Goal: Information Seeking & Learning: Learn about a topic

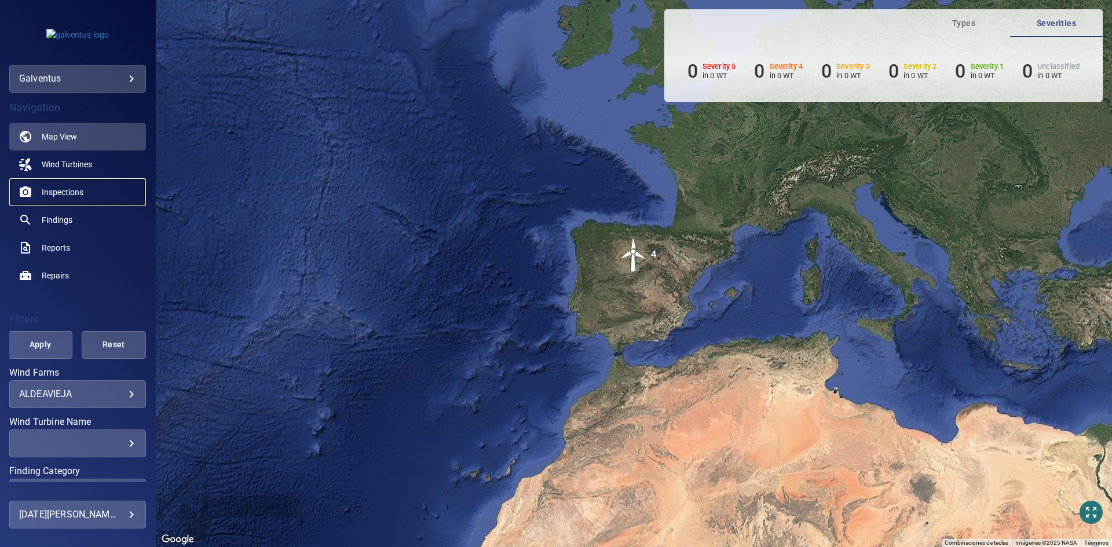
click at [87, 186] on link "Inspections" at bounding box center [77, 192] width 137 height 28
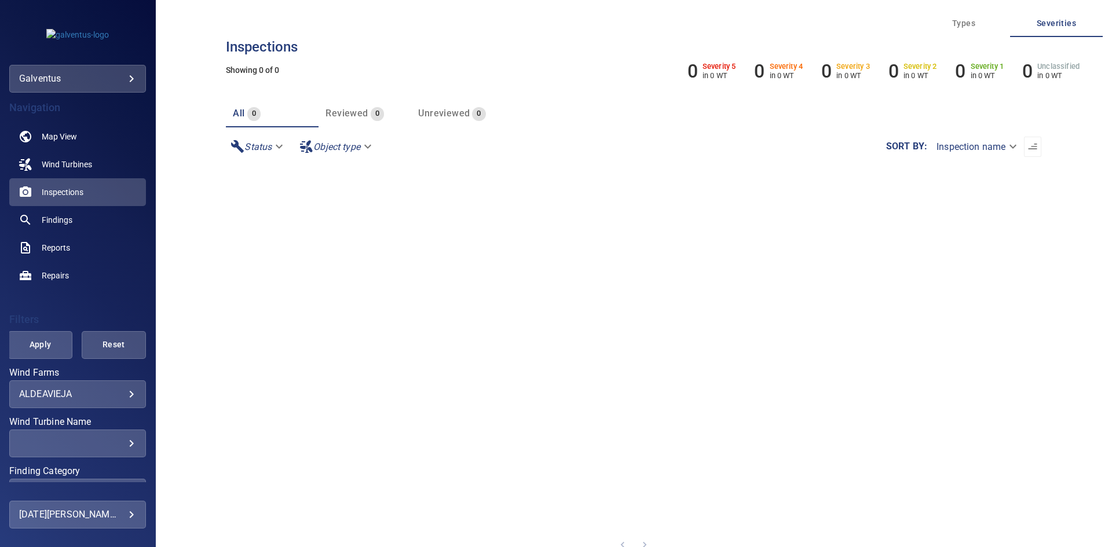
click at [86, 404] on div "**********" at bounding box center [77, 394] width 137 height 28
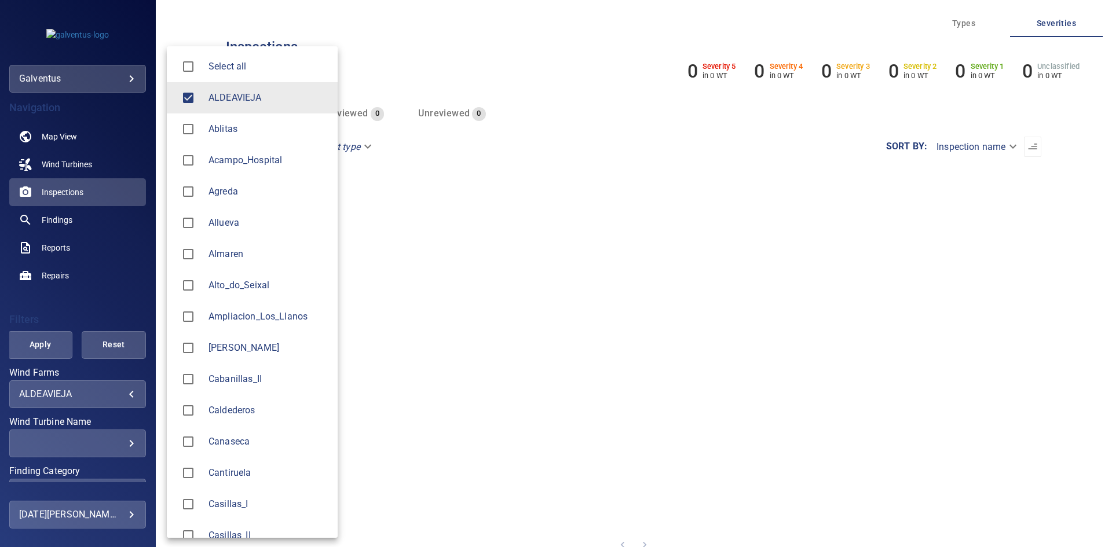
click at [83, 395] on body "**********" at bounding box center [556, 273] width 1112 height 547
click at [209, 96] on span "ALDEAVIEJA" at bounding box center [268, 98] width 120 height 14
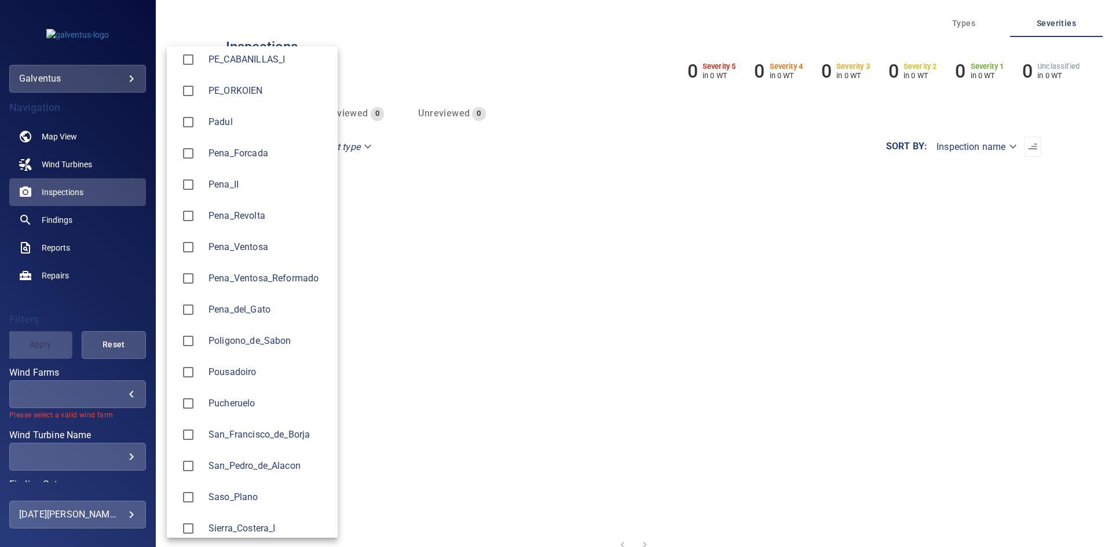
scroll to position [1332, 0]
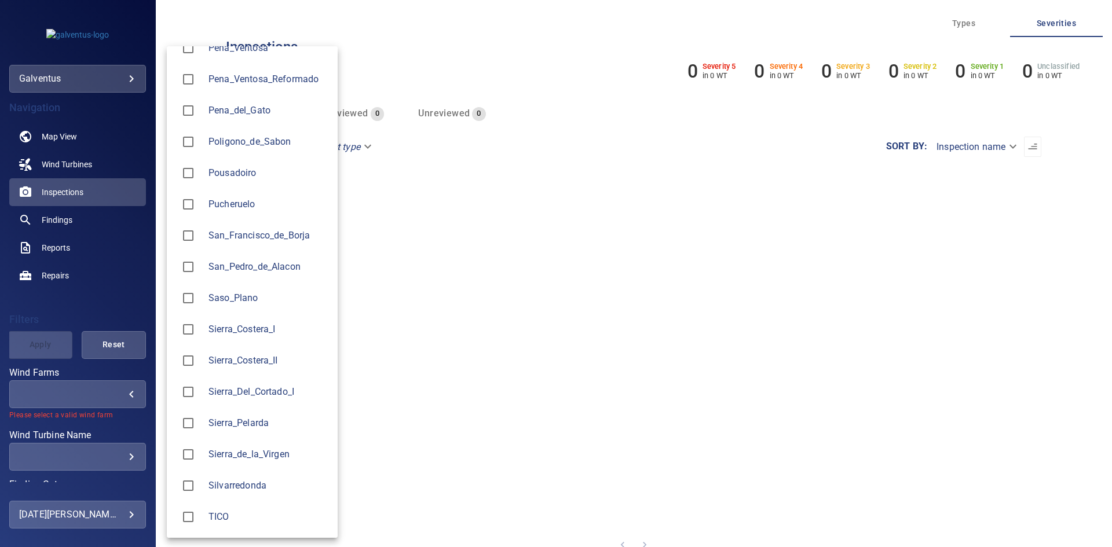
click at [234, 271] on span "San_Pedro_de_Alacon" at bounding box center [268, 267] width 120 height 14
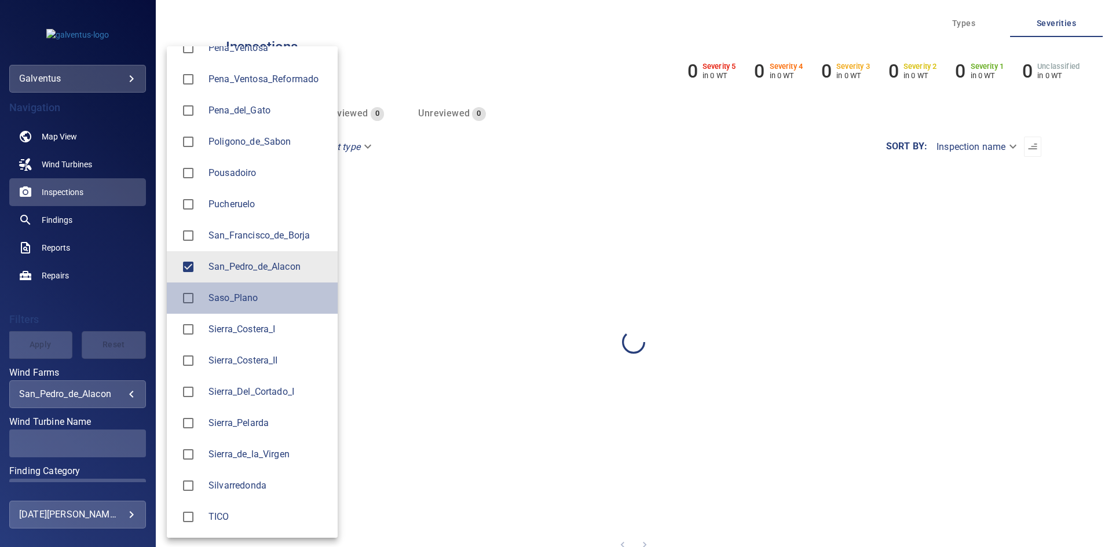
click at [231, 301] on span "Saso_Plano" at bounding box center [268, 298] width 120 height 14
click at [229, 267] on span "San_Pedro_de_Alacon" at bounding box center [268, 267] width 120 height 14
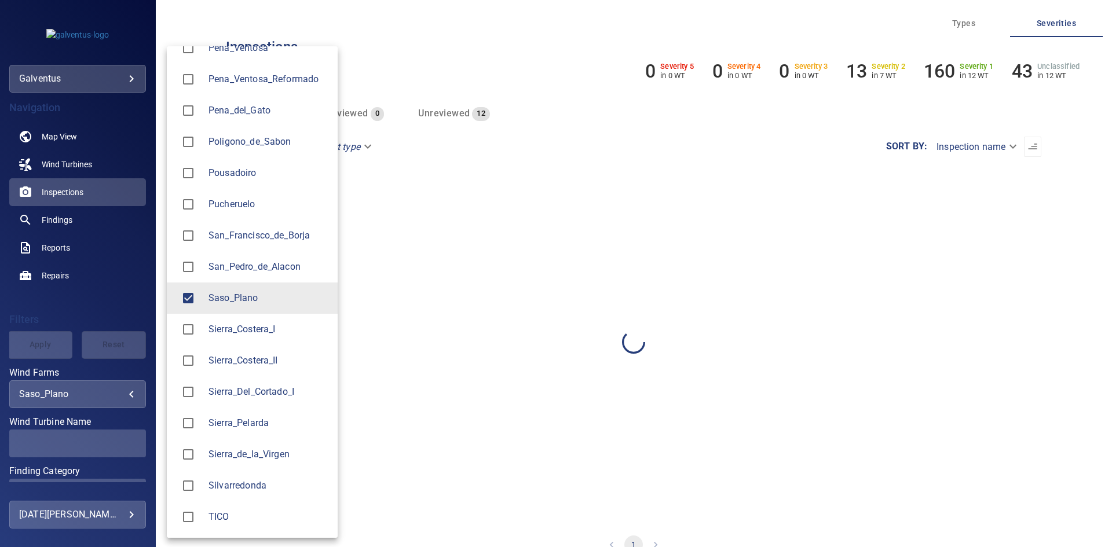
type input "**********"
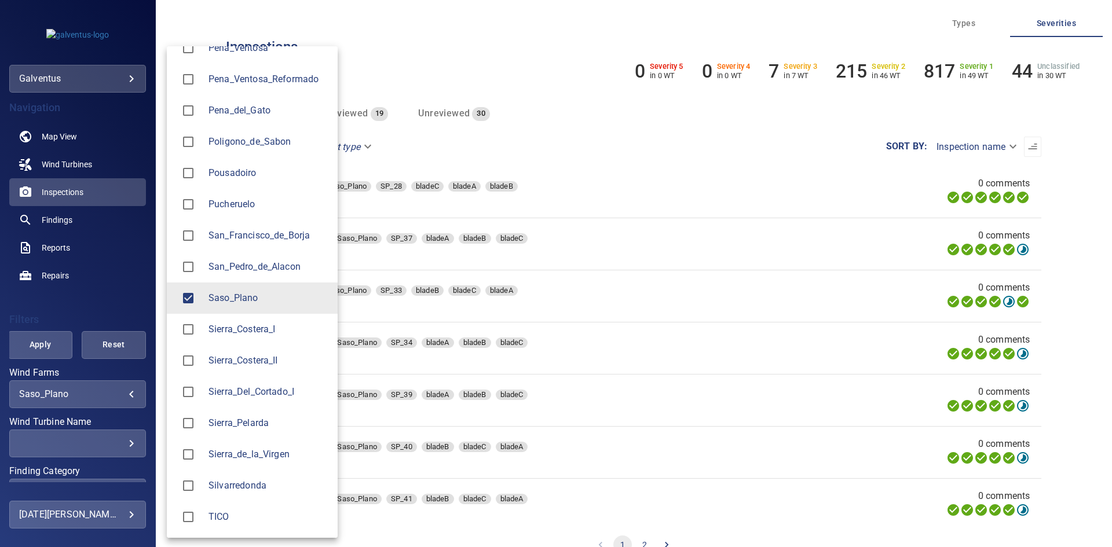
click at [21, 360] on div at bounding box center [556, 273] width 1112 height 547
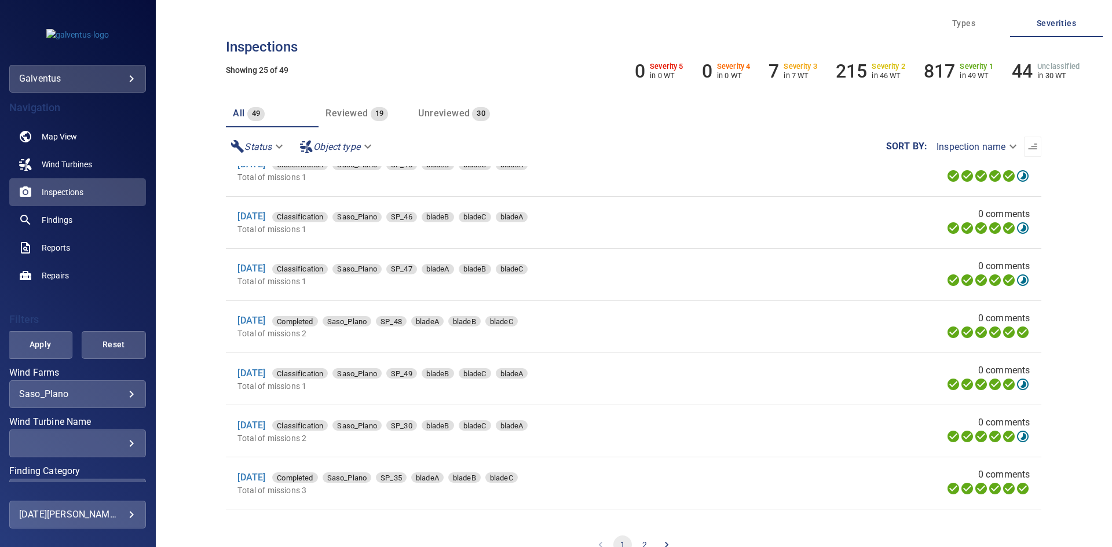
scroll to position [695, 0]
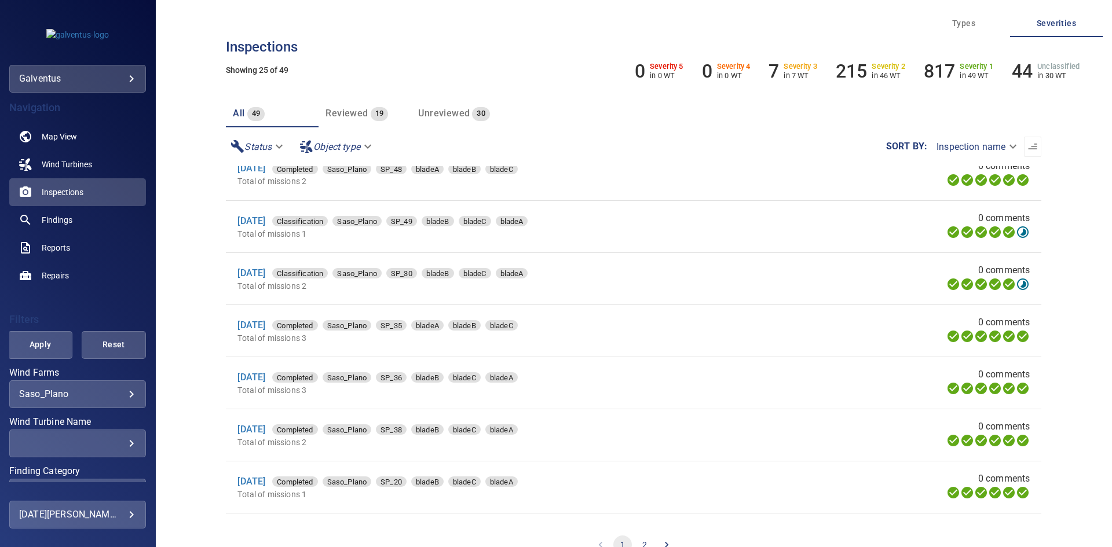
click at [87, 443] on div "​" at bounding box center [77, 443] width 117 height 11
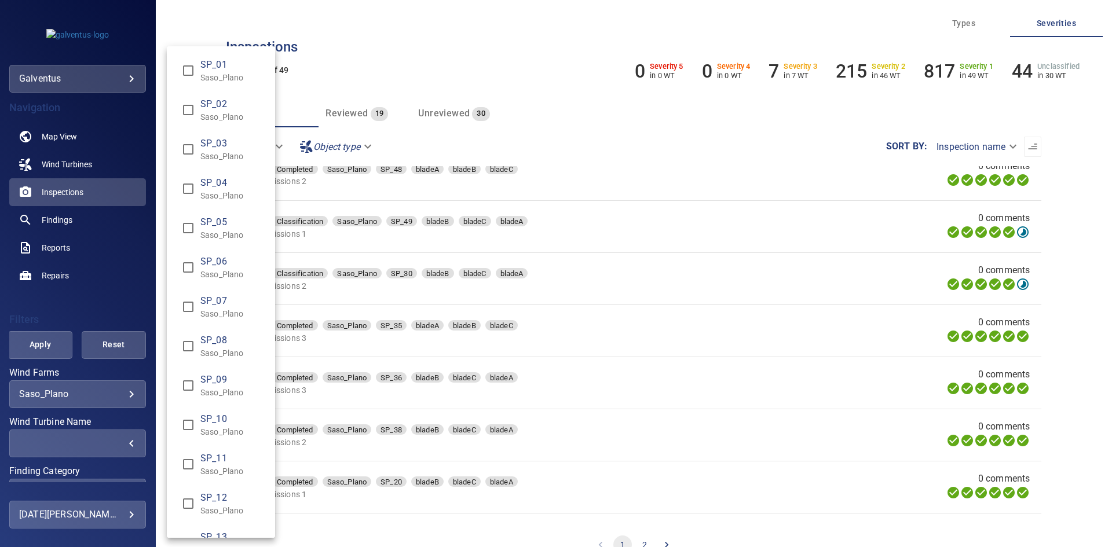
click at [229, 383] on span "SP_09" at bounding box center [232, 380] width 65 height 14
type input "**********"
click at [32, 357] on div "Wind Turbine Name" at bounding box center [556, 273] width 1112 height 547
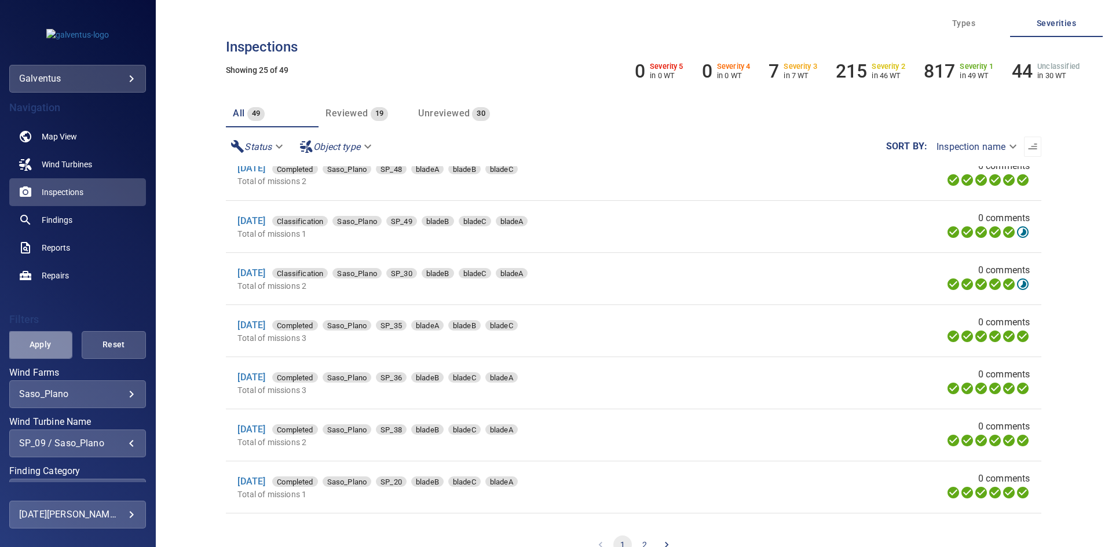
click at [50, 347] on span "Apply" at bounding box center [40, 345] width 35 height 14
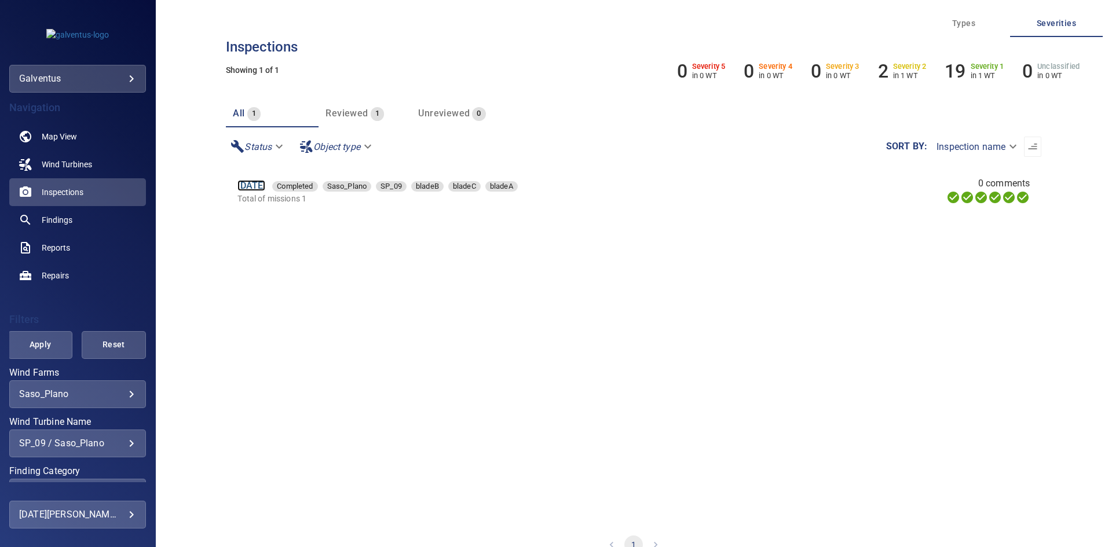
click at [265, 184] on link "[DATE]" at bounding box center [251, 185] width 28 height 11
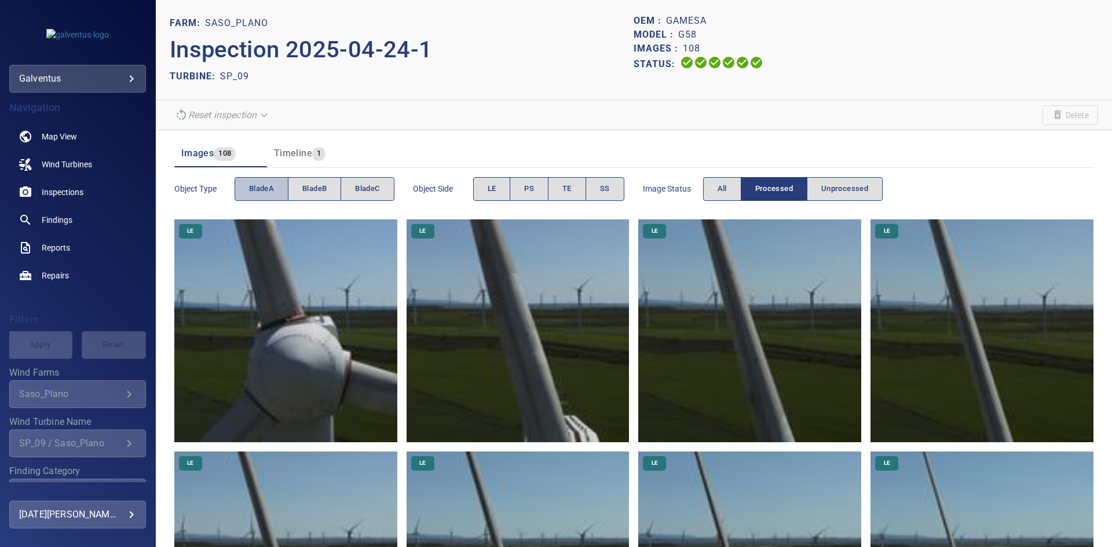
click at [246, 196] on button "bladeA" at bounding box center [262, 189] width 54 height 24
click at [605, 188] on span "SS" at bounding box center [605, 188] width 10 height 13
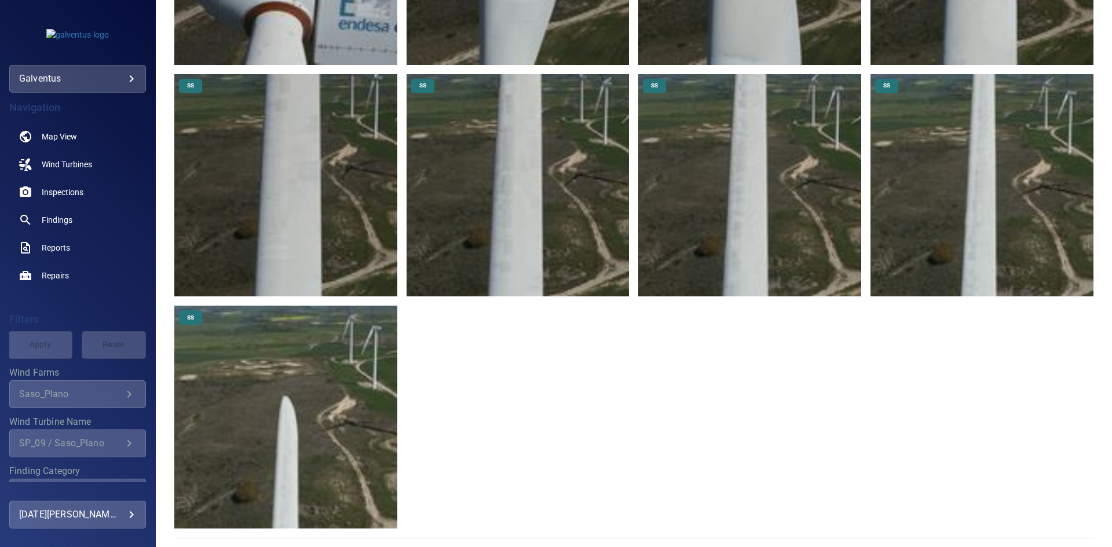
scroll to position [381, 0]
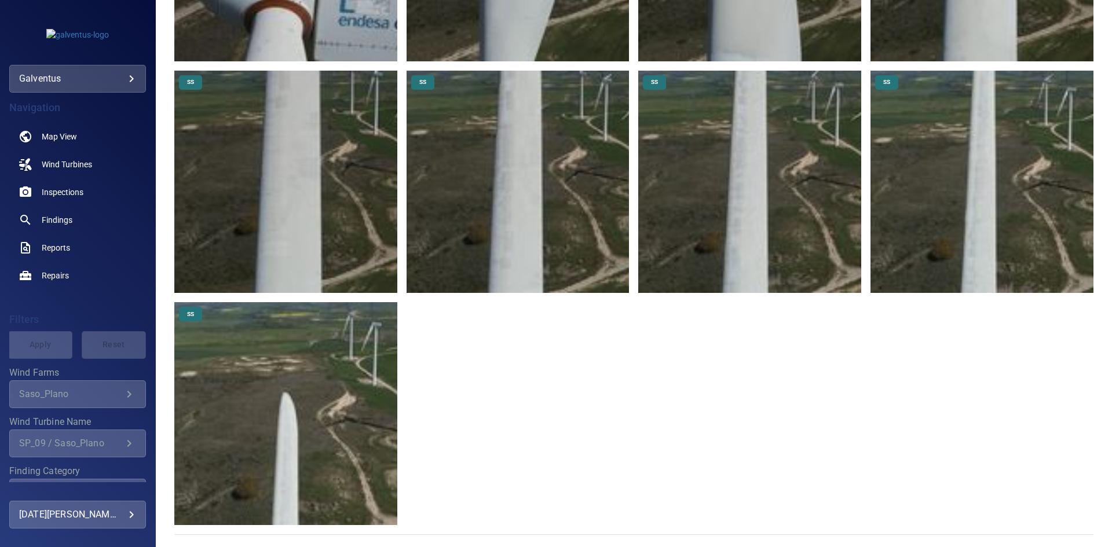
click at [343, 393] on img at bounding box center [285, 413] width 223 height 223
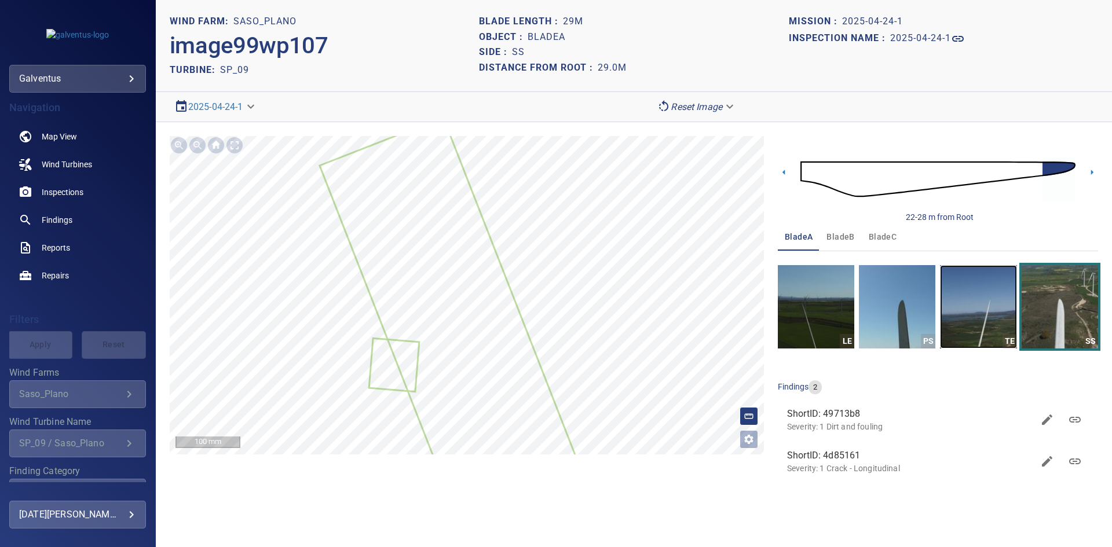
click at [982, 301] on img "button" at bounding box center [978, 306] width 76 height 83
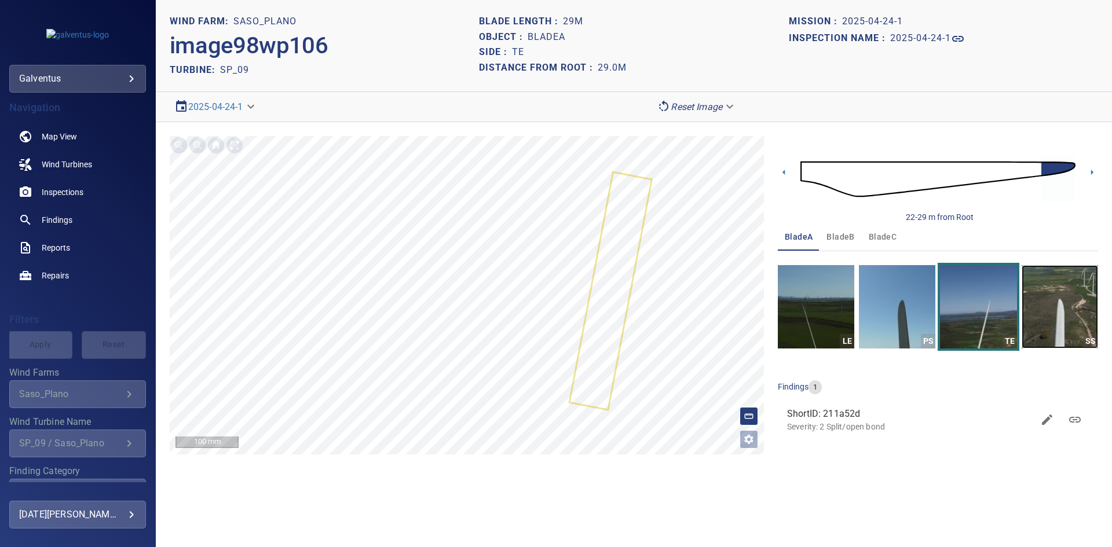
click at [1056, 319] on img "button" at bounding box center [1060, 306] width 76 height 83
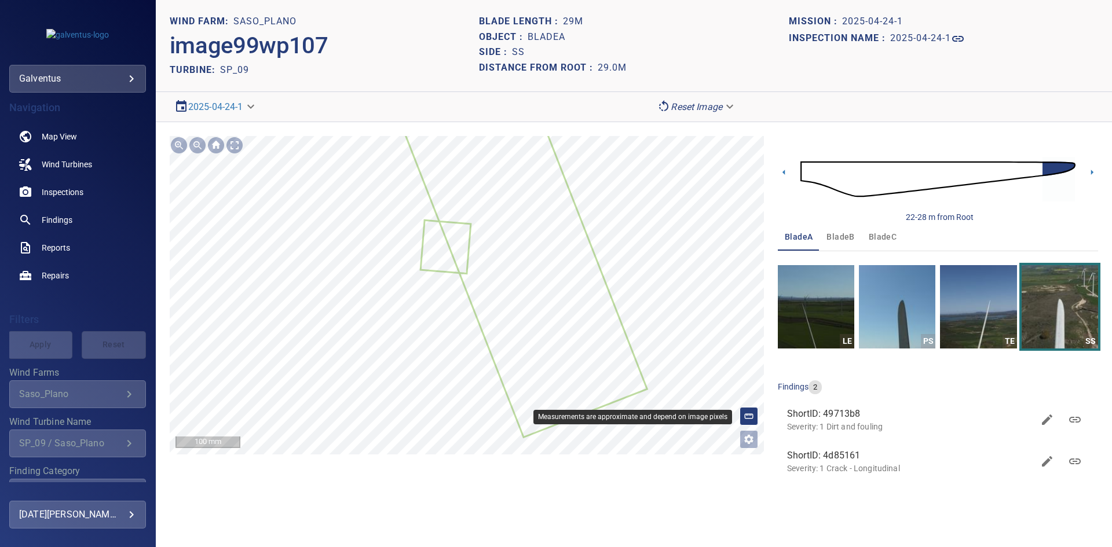
click at [757, 416] on div at bounding box center [749, 416] width 19 height 19
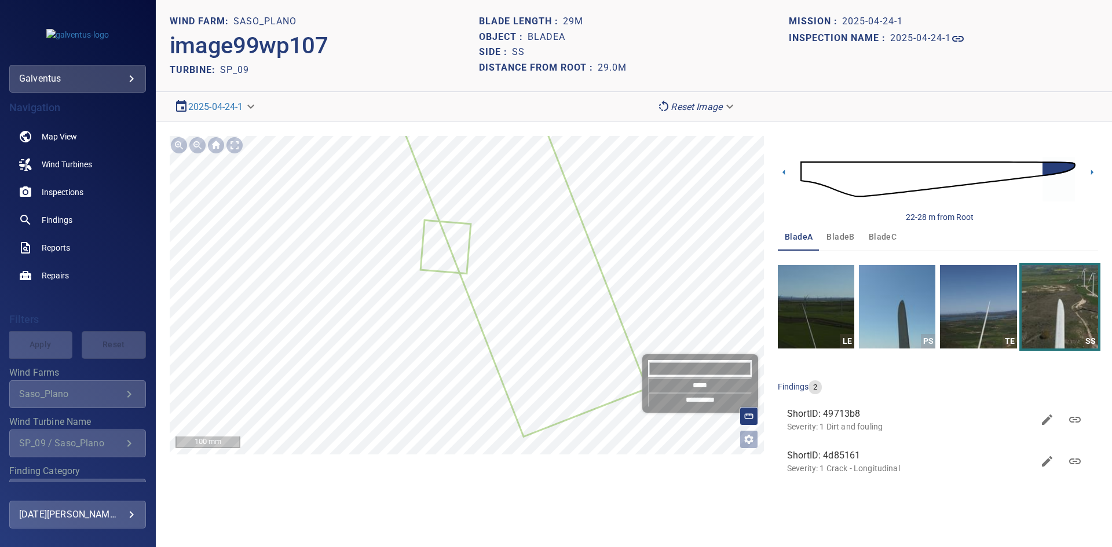
click at [711, 371] on input "*******" at bounding box center [700, 368] width 104 height 17
click at [580, 259] on icon at bounding box center [511, 215] width 274 height 436
